Goal: Transaction & Acquisition: Purchase product/service

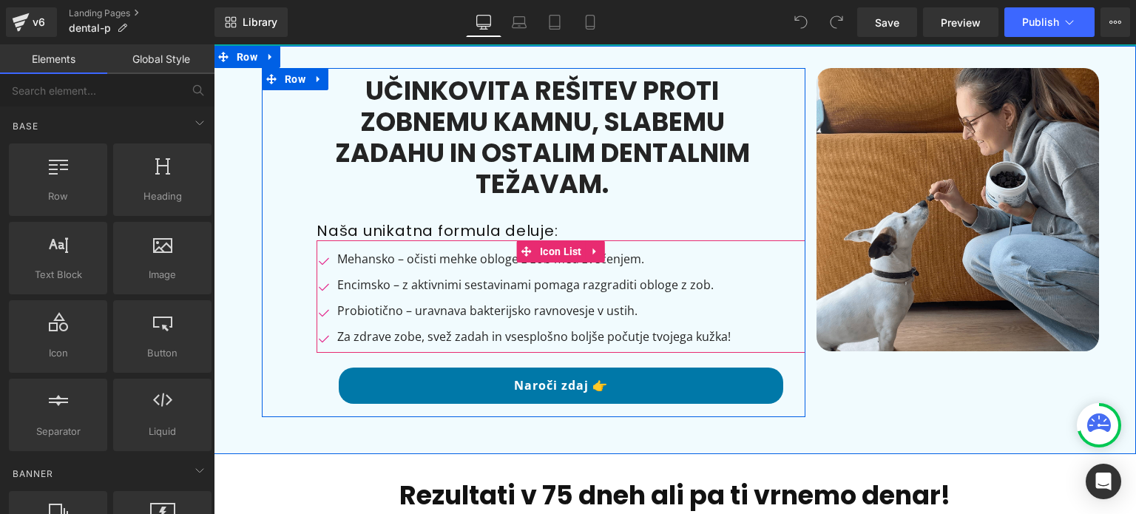
scroll to position [74, 0]
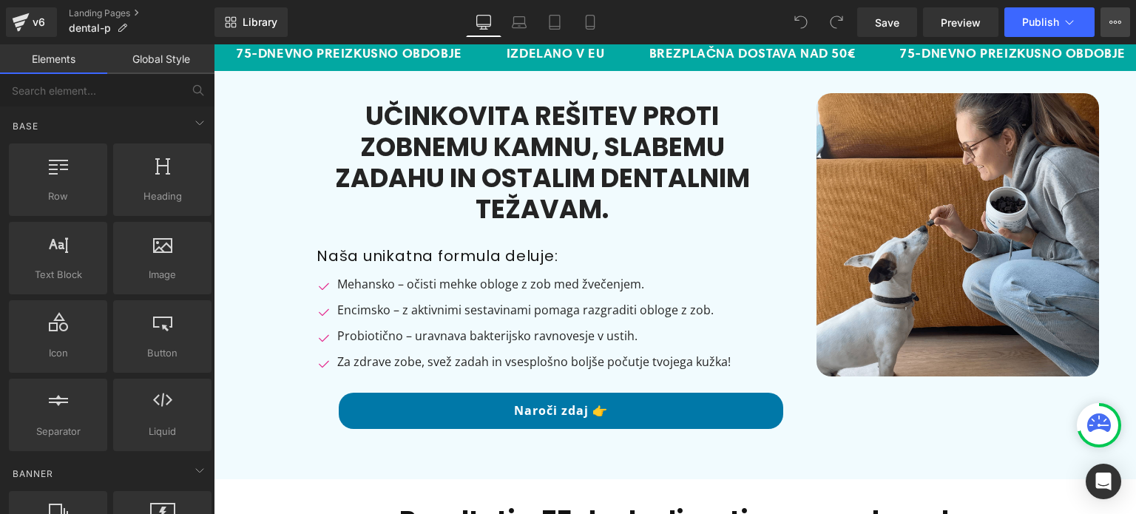
click at [1113, 20] on icon at bounding box center [1116, 22] width 12 height 12
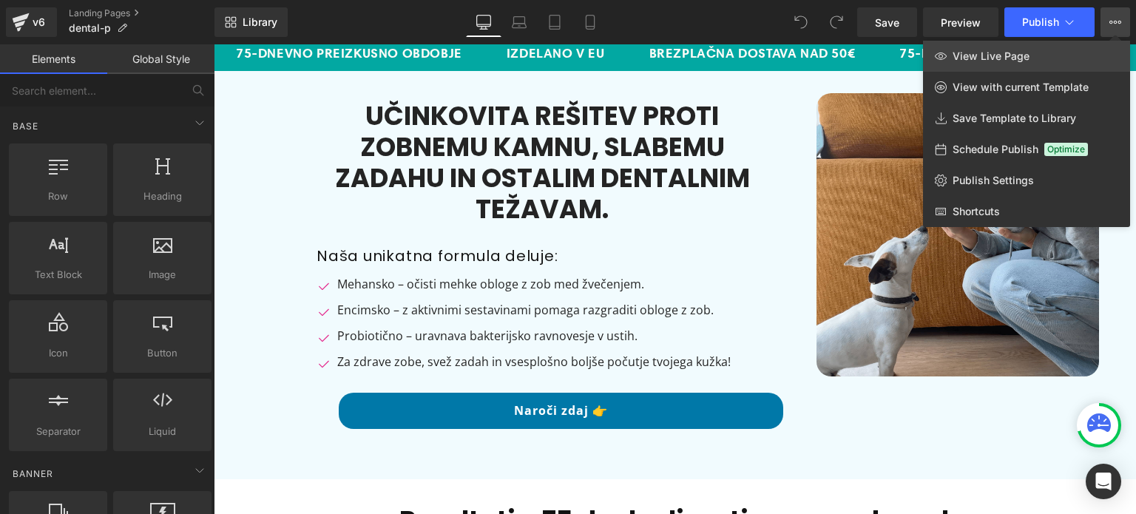
click at [1031, 52] on link "View Live Page" at bounding box center [1026, 56] width 207 height 31
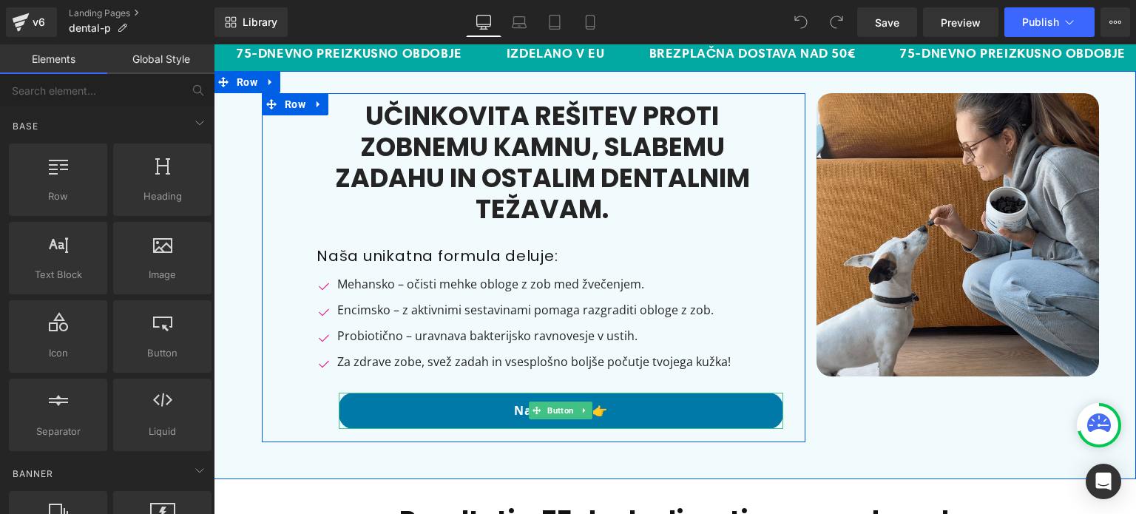
click at [392, 402] on link "Naroči zdaj 👉" at bounding box center [561, 411] width 445 height 36
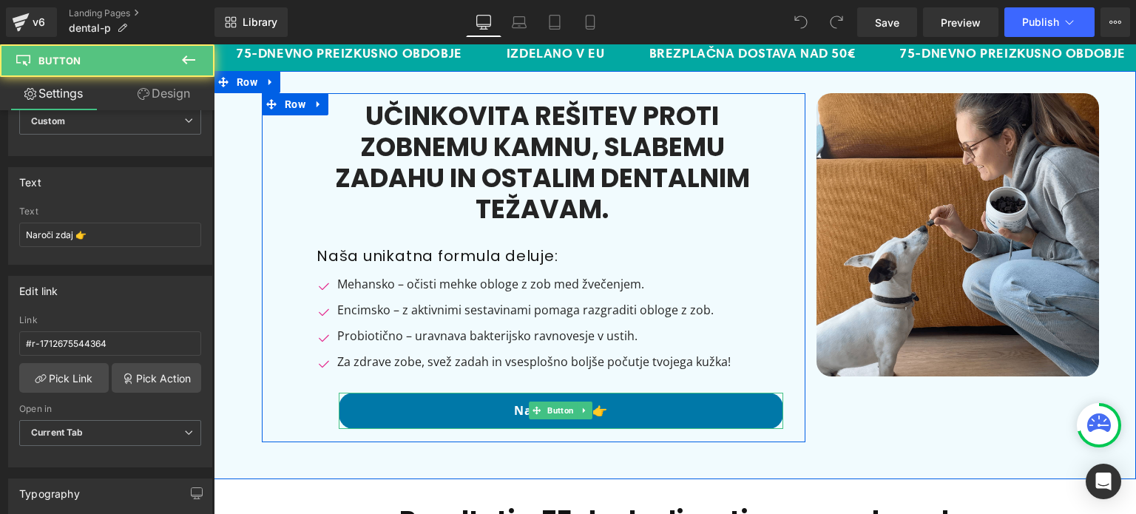
click at [522, 400] on link "Naroči zdaj 👉" at bounding box center [561, 411] width 445 height 36
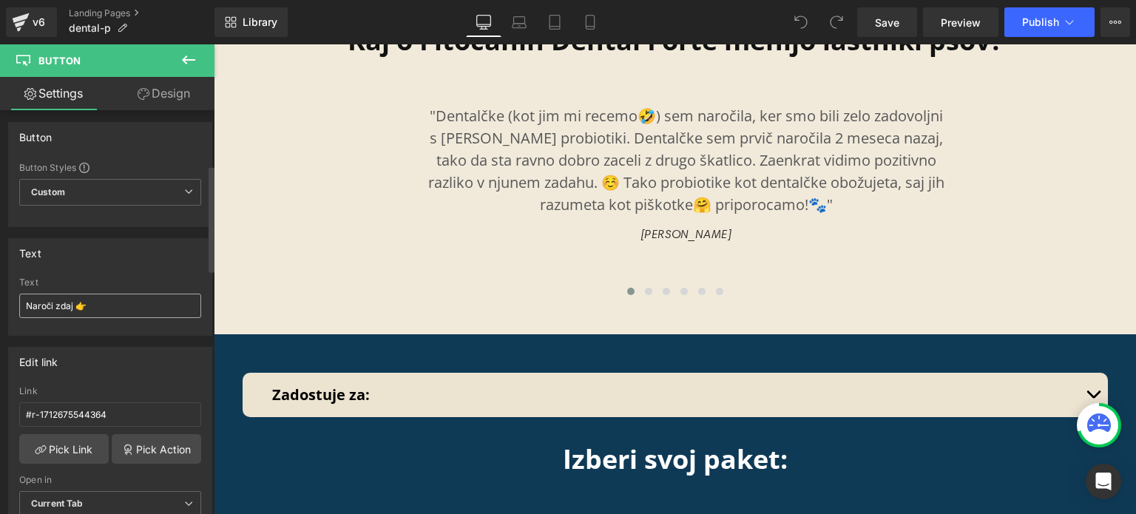
scroll to position [0, 0]
click at [74, 414] on input "#r-1712675544364" at bounding box center [110, 417] width 182 height 24
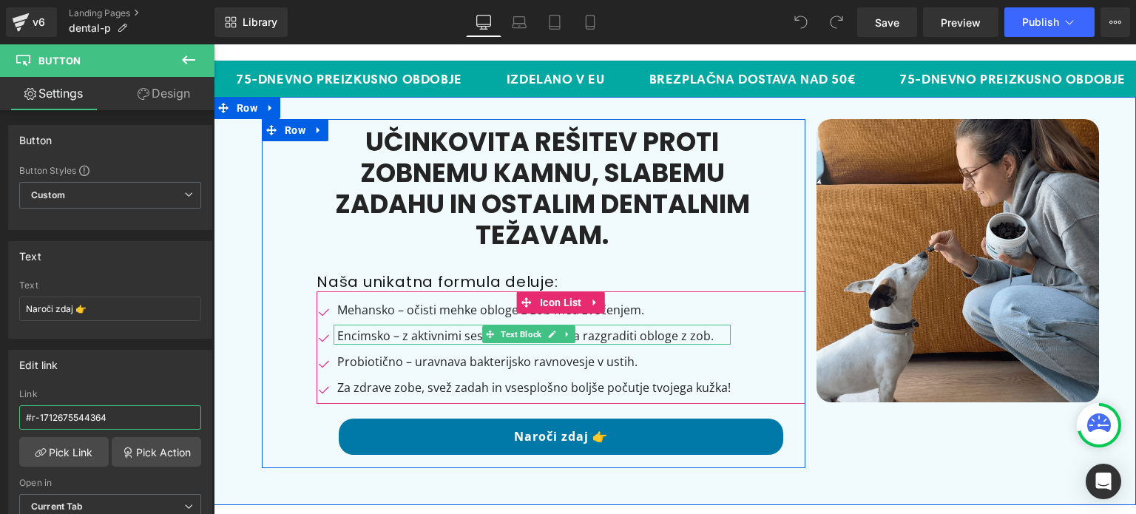
scroll to position [74, 0]
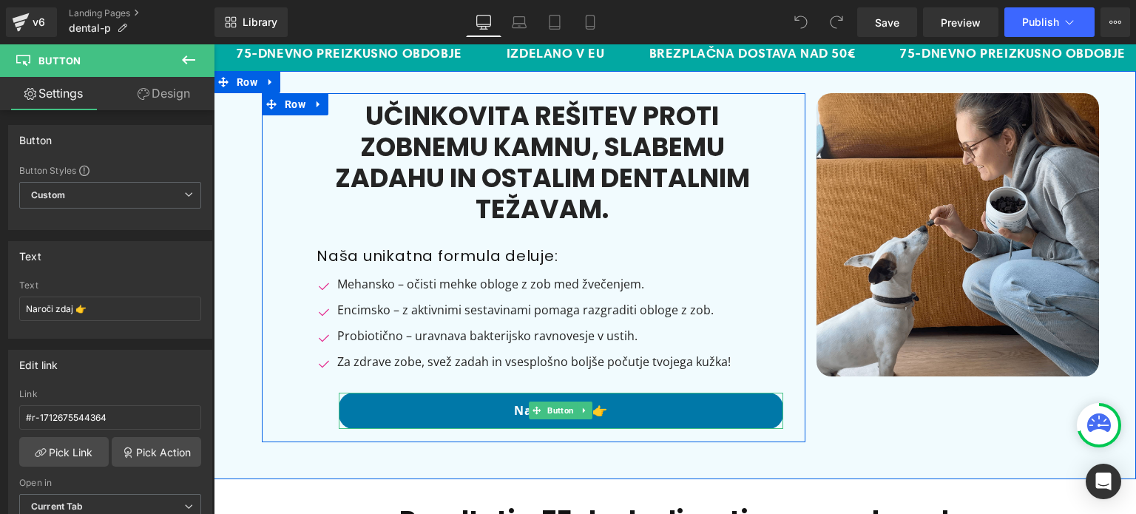
click at [523, 411] on link "Naroči zdaj 👉" at bounding box center [561, 411] width 445 height 36
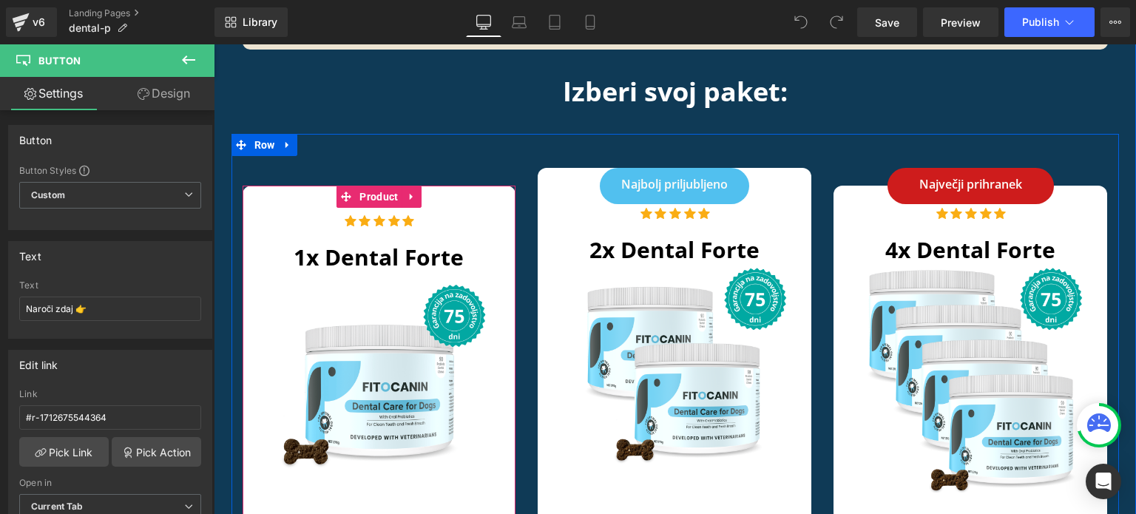
scroll to position [4790, 0]
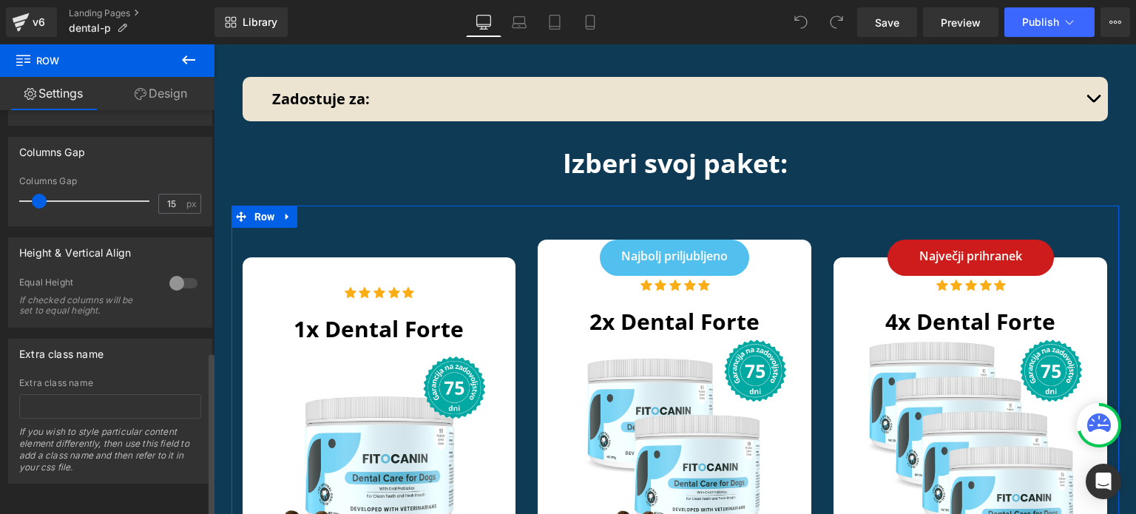
scroll to position [592, 0]
